Goal: Understand process/instructions: Learn how to perform a task or action

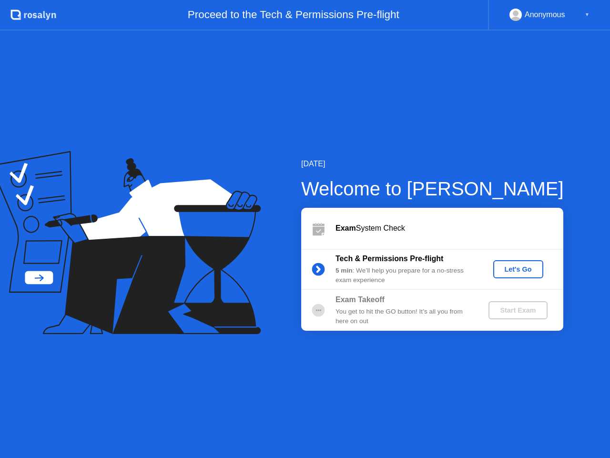
click at [525, 268] on div "Let's Go" at bounding box center [518, 269] width 42 height 8
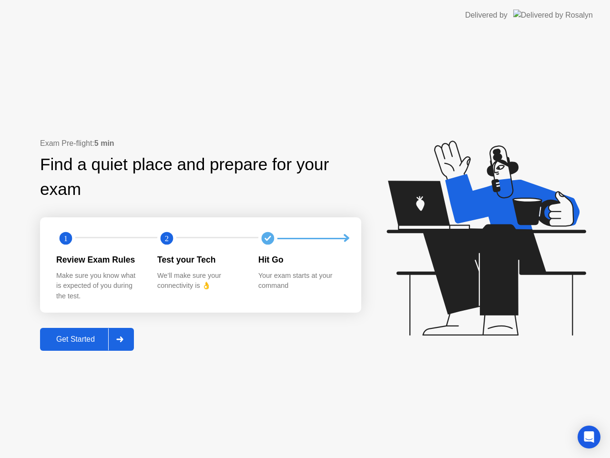
click at [77, 338] on div "Get Started" at bounding box center [75, 339] width 65 height 9
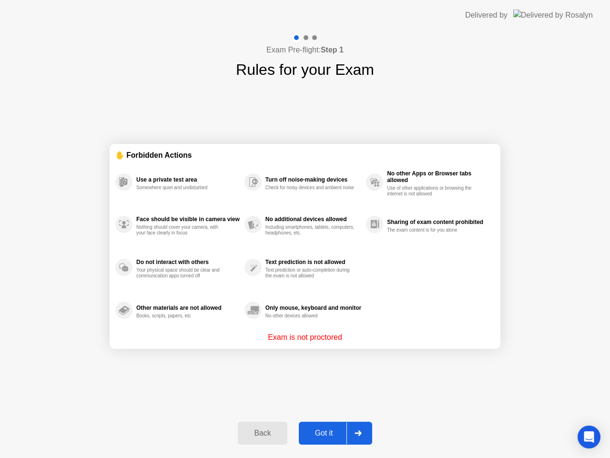
click at [324, 431] on div "Got it" at bounding box center [324, 433] width 45 height 9
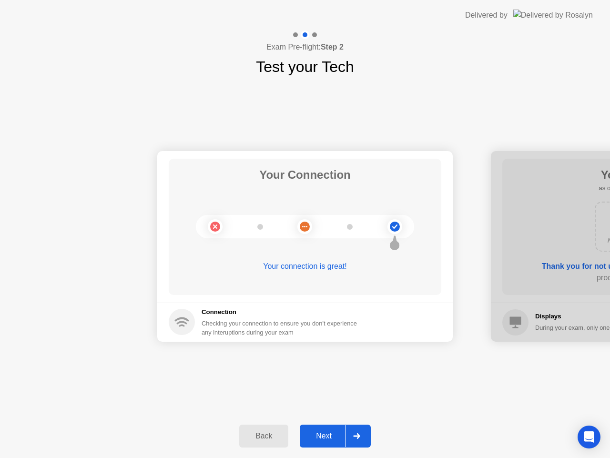
click at [334, 440] on div "Next" at bounding box center [324, 436] width 42 height 9
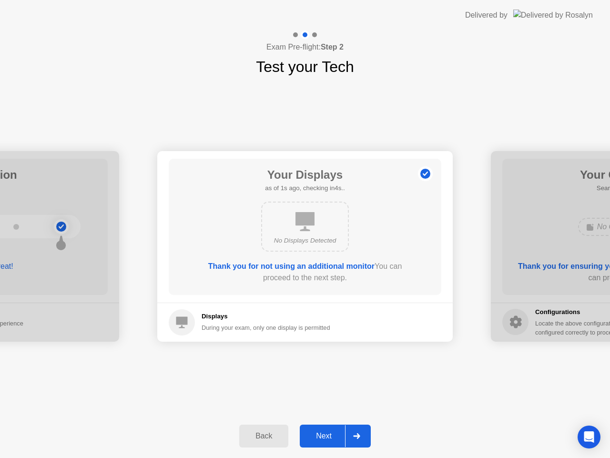
click at [334, 440] on div "Next" at bounding box center [324, 436] width 42 height 9
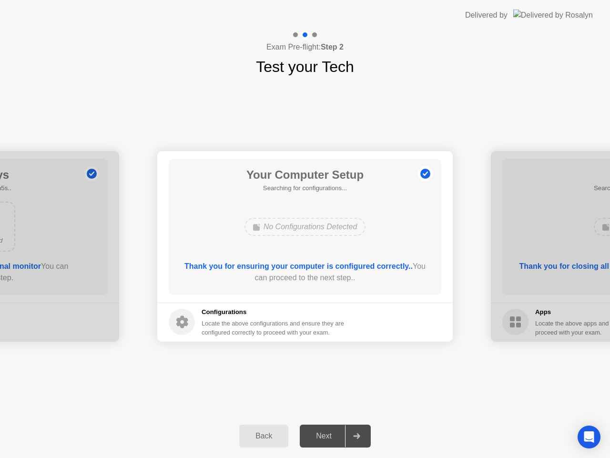
click at [335, 440] on div "Next" at bounding box center [324, 436] width 42 height 9
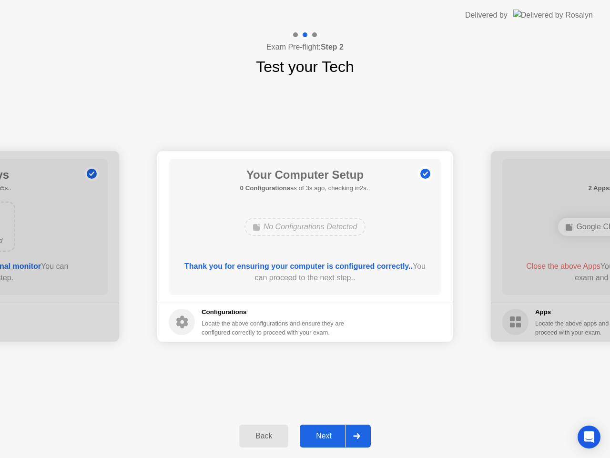
click at [332, 436] on div "Next" at bounding box center [324, 436] width 42 height 9
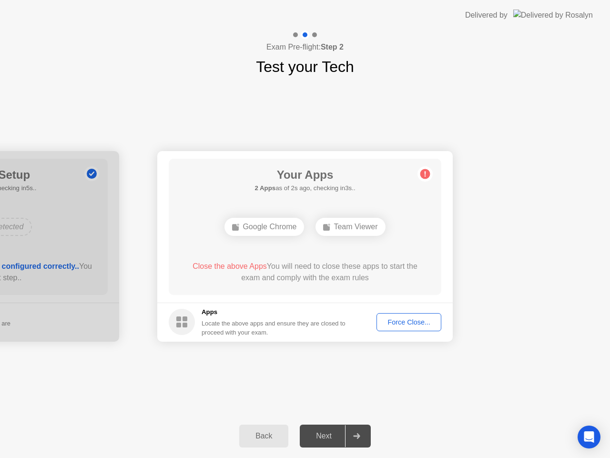
click at [422, 326] on div "Force Close..." at bounding box center [409, 322] width 58 height 8
click at [562, 457] on div at bounding box center [305, 458] width 610 height 0
click at [403, 325] on div "Force Close..." at bounding box center [409, 322] width 58 height 8
